Goal: Browse casually

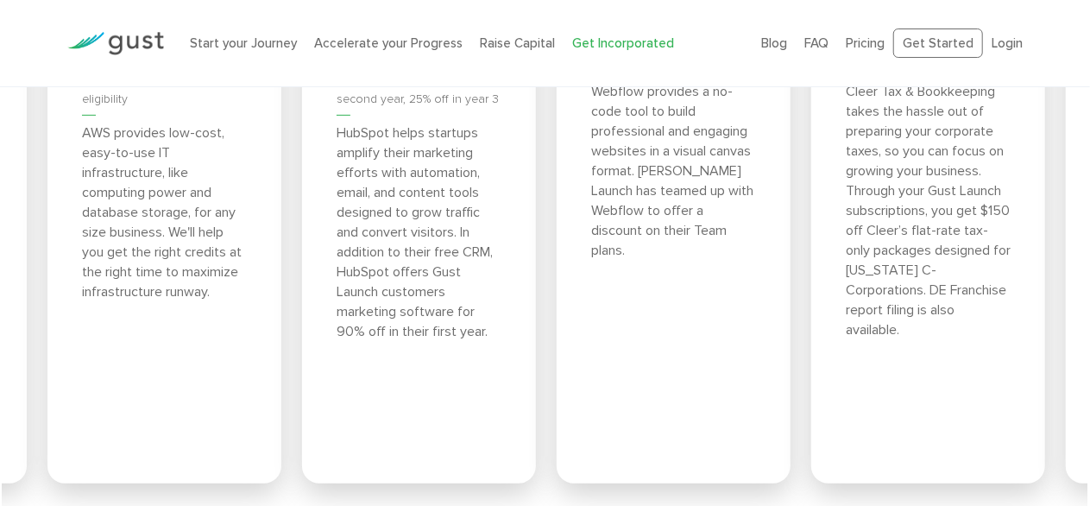
scroll to position [6892, 0]
drag, startPoint x: 205, startPoint y: 223, endPoint x: 203, endPoint y: 318, distance: 94.9
click at [203, 302] on p "AWS provides low-cost, easy-to-use IT infrastructure, like computing power and …" at bounding box center [164, 212] width 165 height 179
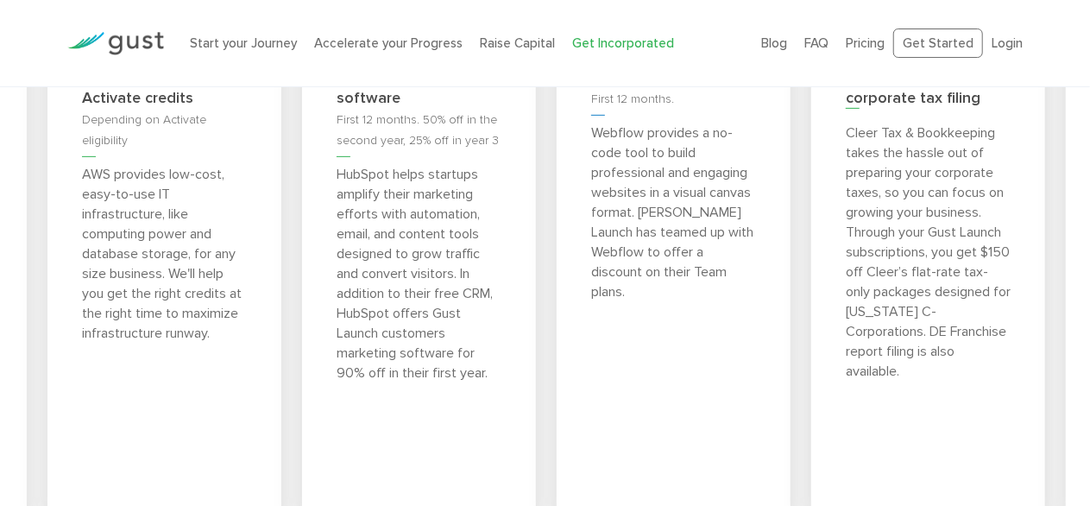
scroll to position [6850, 0]
click at [196, 301] on p "AWS provides low-cost, easy-to-use IT infrastructure, like computing power and …" at bounding box center [164, 255] width 165 height 179
drag, startPoint x: 365, startPoint y: 264, endPoint x: 405, endPoint y: 315, distance: 64.5
click at [405, 315] on p "HubSpot helps startups amplify their marketing efforts with automation, email, …" at bounding box center [418, 275] width 165 height 218
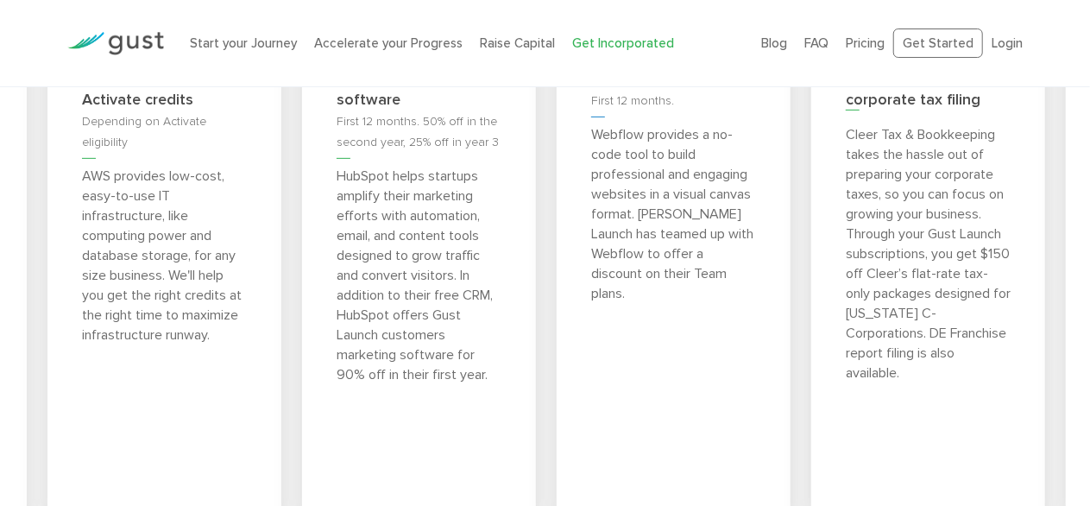
click at [405, 315] on p "HubSpot helps startups amplify their marketing efforts with automation, email, …" at bounding box center [418, 275] width 165 height 218
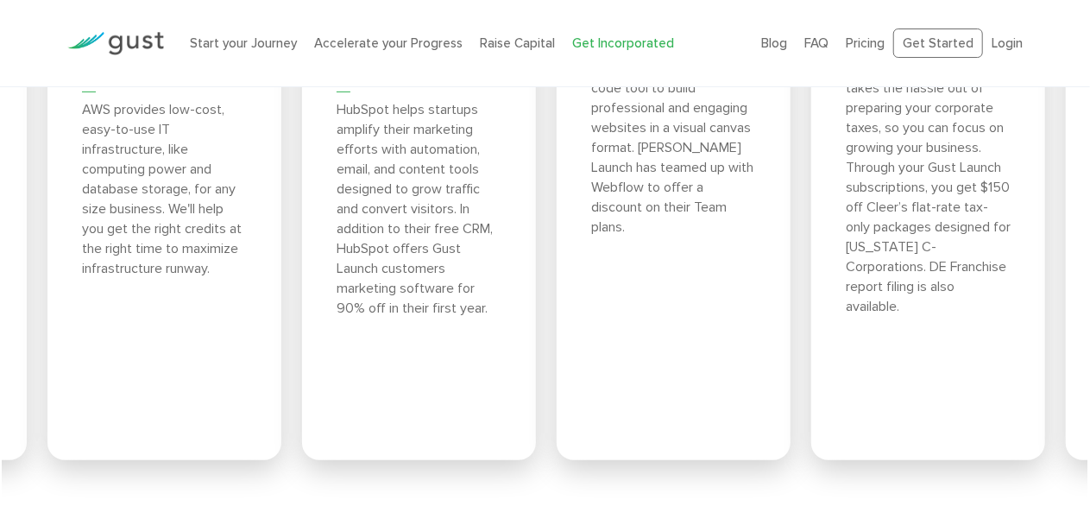
scroll to position [6923, 0]
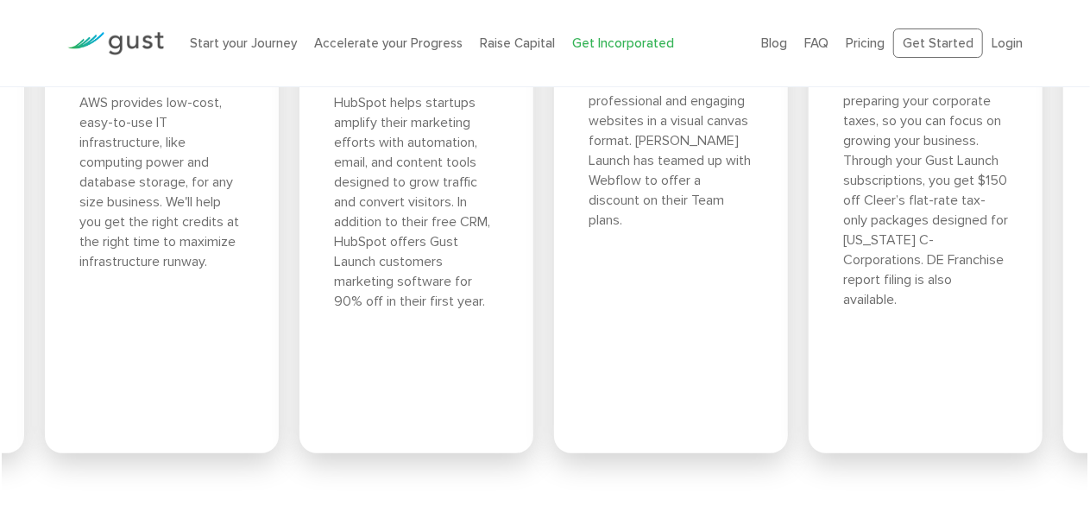
drag, startPoint x: 503, startPoint y: 375, endPoint x: 430, endPoint y: 244, distance: 149.8
click at [430, 244] on div "75% off marketing software First 12 months. 50% off in the second year, 25% off…" at bounding box center [416, 168] width 234 height 569
drag, startPoint x: 430, startPoint y: 244, endPoint x: 510, endPoint y: 385, distance: 161.5
click at [510, 385] on div "75% off marketing software First 12 months. 50% off in the second year, 25% off…" at bounding box center [416, 168] width 234 height 569
drag, startPoint x: 375, startPoint y: 194, endPoint x: 400, endPoint y: 265, distance: 75.0
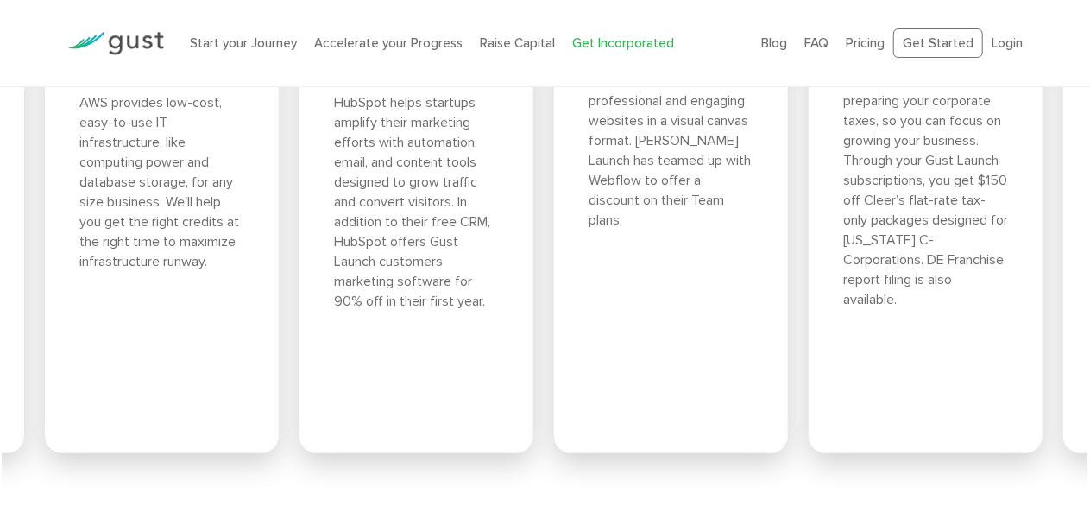
click at [400, 265] on p "HubSpot helps startups amplify their marketing efforts with automation, email, …" at bounding box center [416, 201] width 165 height 218
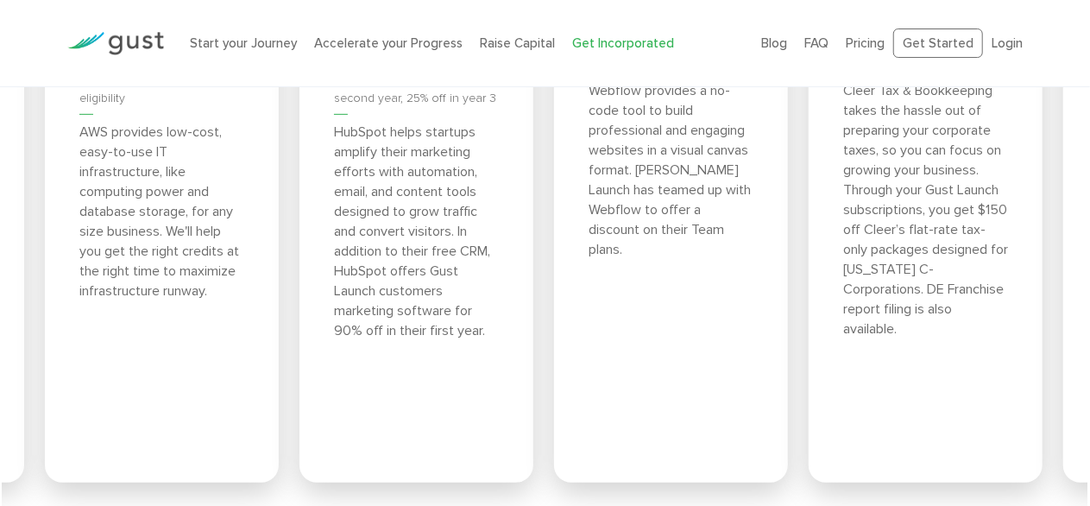
scroll to position [6849, 0]
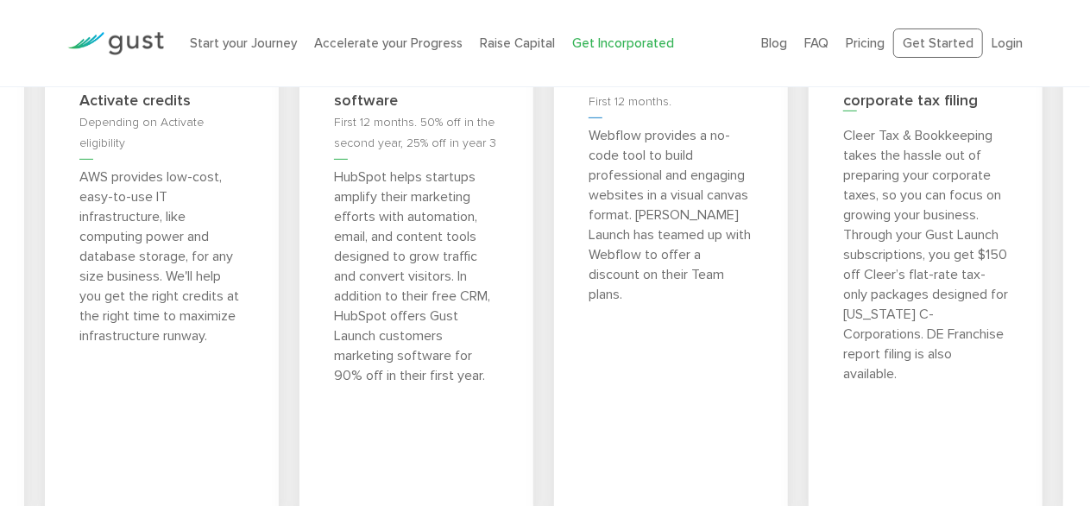
drag, startPoint x: 405, startPoint y: 246, endPoint x: 440, endPoint y: 303, distance: 67.0
click at [440, 303] on p "HubSpot helps startups amplify their marketing efforts with automation, email, …" at bounding box center [416, 276] width 165 height 218
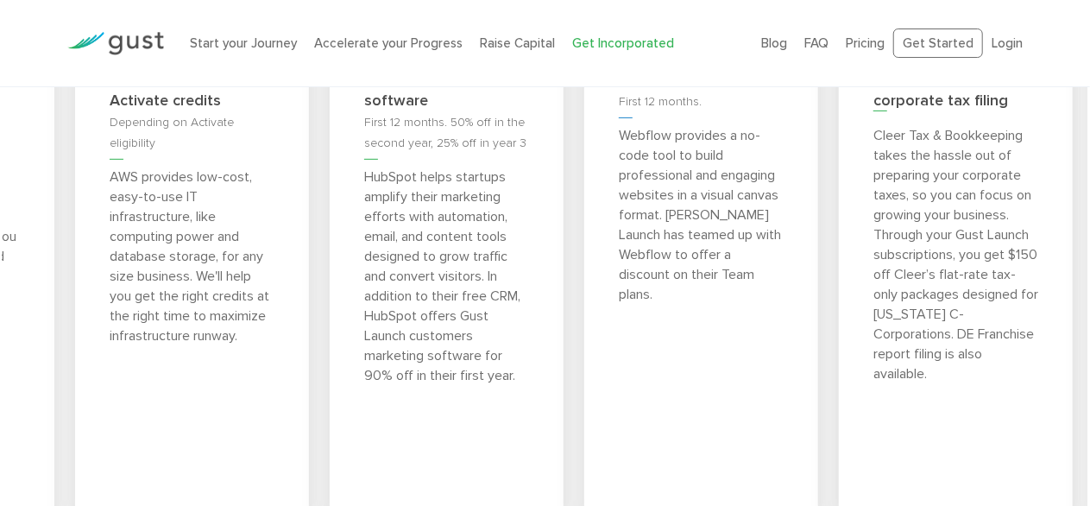
drag, startPoint x: 474, startPoint y: 330, endPoint x: 503, endPoint y: 297, distance: 44.6
click at [503, 297] on p "HubSpot helps startups amplify their marketing efforts with automation, email, …" at bounding box center [446, 276] width 165 height 218
